Goal: Task Accomplishment & Management: Use online tool/utility

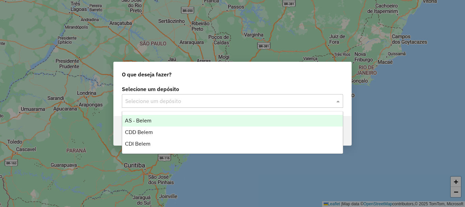
click at [177, 102] on input "text" at bounding box center [225, 101] width 201 height 8
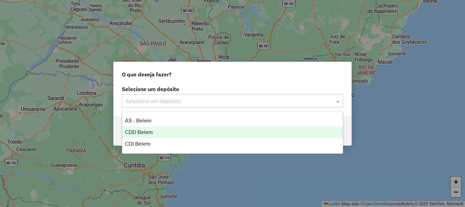
click at [145, 131] on span "CDD Belem" at bounding box center [139, 132] width 28 height 6
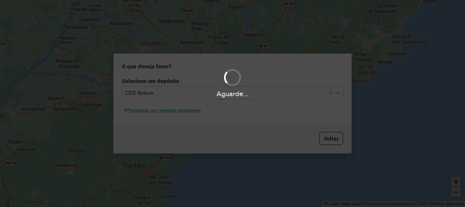
click at [173, 110] on div "Aguarde..." at bounding box center [232, 103] width 465 height 207
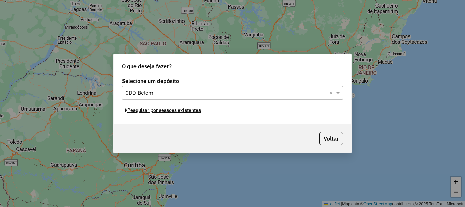
click at [174, 113] on button "Pesquisar por sessões existentes" at bounding box center [163, 110] width 82 height 11
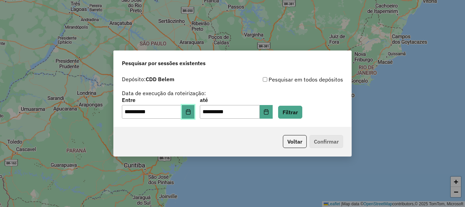
click at [190, 114] on icon "Choose Date" at bounding box center [188, 111] width 4 height 5
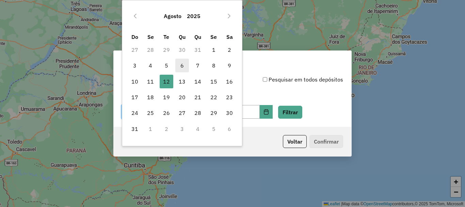
click at [185, 65] on span "6" at bounding box center [182, 66] width 14 height 14
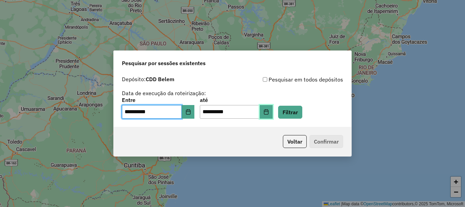
click at [269, 112] on icon "Choose Date" at bounding box center [266, 111] width 5 height 5
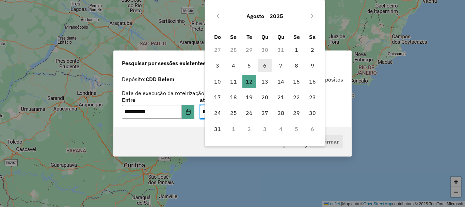
click at [268, 66] on span "6" at bounding box center [265, 66] width 14 height 14
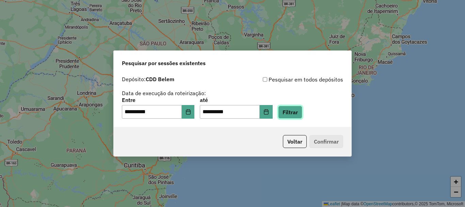
click at [303, 115] on button "Filtrar" at bounding box center [290, 112] width 24 height 13
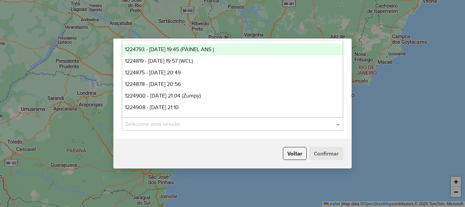
click at [243, 127] on input "text" at bounding box center [225, 124] width 201 height 8
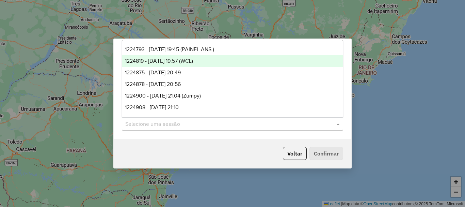
click at [210, 59] on div "1224819 - 06/08/2025 19:57 (WCL)" at bounding box center [232, 61] width 221 height 12
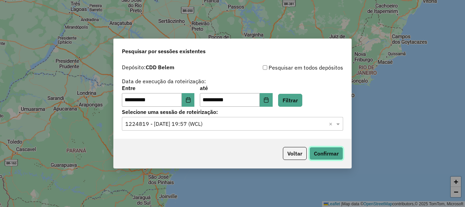
click at [327, 152] on button "Confirmar" at bounding box center [327, 153] width 34 height 13
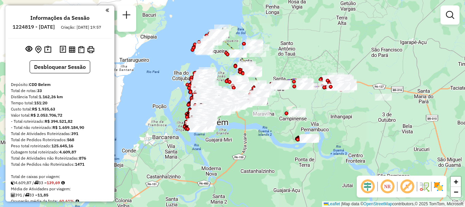
scroll to position [136, 0]
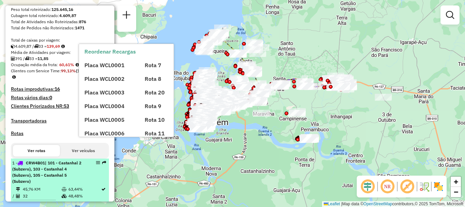
click at [65, 179] on span "| 101 - Castanhal 2 (Subzero), 103 - Castanhal 4 (Subzero), 105 - Castanhal 5 (…" at bounding box center [46, 172] width 69 height 24
select select "**********"
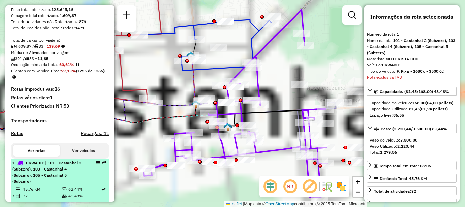
scroll to position [295, 0]
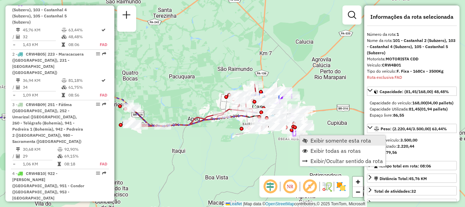
click at [307, 139] on span "Exibir somente esta rota" at bounding box center [305, 140] width 5 height 5
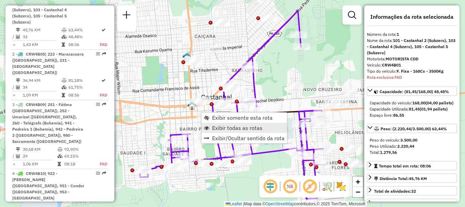
click at [242, 127] on span "Exibir todas as rotas" at bounding box center [237, 127] width 50 height 5
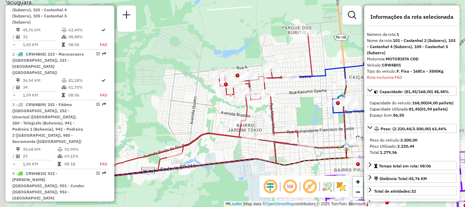
drag, startPoint x: 162, startPoint y: 72, endPoint x: 316, endPoint y: 113, distance: 159.1
click at [317, 112] on div "Janela de atendimento Grade de atendimento Capacidade Transportadoras Veículos …" at bounding box center [232, 103] width 465 height 207
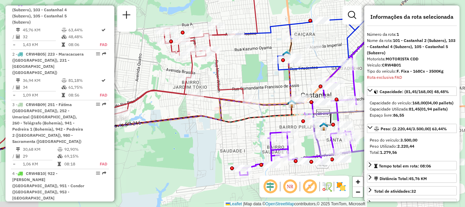
drag, startPoint x: 308, startPoint y: 117, endPoint x: 230, endPoint y: 63, distance: 94.5
click at [245, 70] on div "Janela de atendimento Grade de atendimento Capacidade Transportadoras Veículos …" at bounding box center [232, 103] width 465 height 207
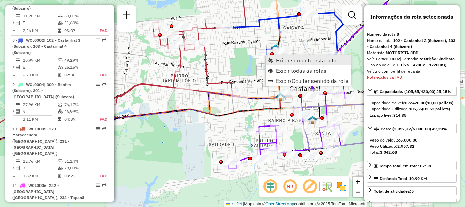
scroll to position [661, 0]
click at [278, 64] on link "Exibir somente esta rota" at bounding box center [309, 60] width 86 height 10
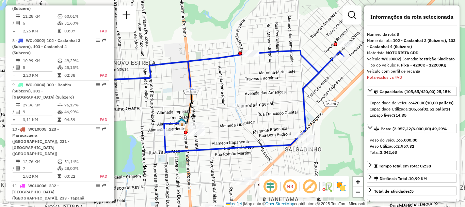
drag, startPoint x: 314, startPoint y: 99, endPoint x: 252, endPoint y: 84, distance: 63.7
click at [252, 84] on div "Janela de atendimento Grade de atendimento Capacidade Transportadoras Veículos …" at bounding box center [232, 103] width 465 height 207
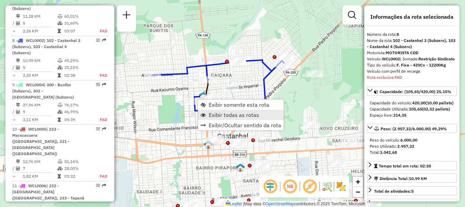
click at [213, 115] on span "Exibir todas as rotas" at bounding box center [234, 114] width 50 height 5
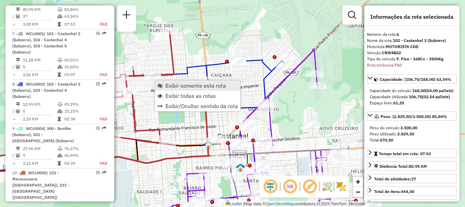
scroll to position [572, 0]
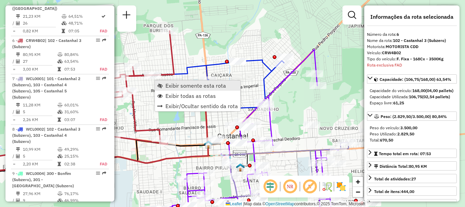
click at [192, 88] on span "Exibir somente esta rota" at bounding box center [196, 85] width 61 height 5
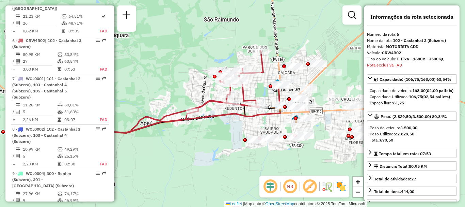
drag, startPoint x: 303, startPoint y: 145, endPoint x: 220, endPoint y: 135, distance: 84.1
click at [220, 135] on div "Janela de atendimento Grade de atendimento Capacidade Transportadoras Veículos …" at bounding box center [232, 103] width 465 height 207
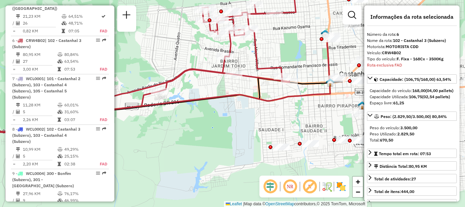
click at [339, 187] on img at bounding box center [341, 186] width 11 height 11
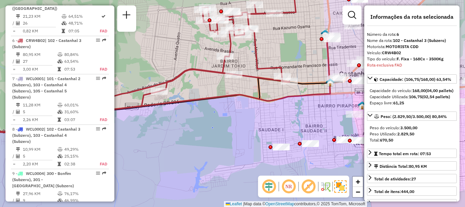
click at [339, 187] on img at bounding box center [341, 186] width 12 height 12
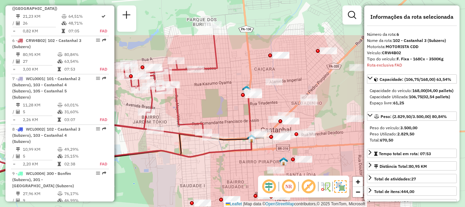
drag, startPoint x: 240, startPoint y: 120, endPoint x: 161, endPoint y: 176, distance: 96.8
click at [161, 176] on div "Janela de atendimento Grade de atendimento Capacidade Transportadoras Veículos …" at bounding box center [232, 103] width 465 height 207
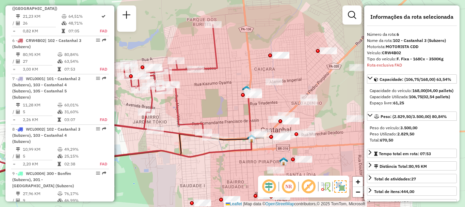
click at [291, 187] on em at bounding box center [289, 186] width 16 height 16
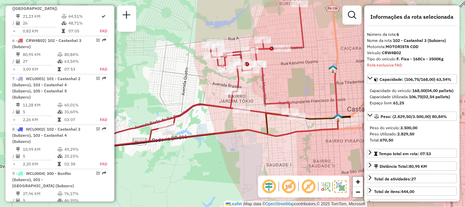
drag, startPoint x: 173, startPoint y: 109, endPoint x: 258, endPoint y: 89, distance: 87.4
click at [258, 89] on div "Janela de atendimento Grade de atendimento Capacidade Transportadoras Veículos …" at bounding box center [232, 103] width 465 height 207
